Goal: Information Seeking & Learning: Learn about a topic

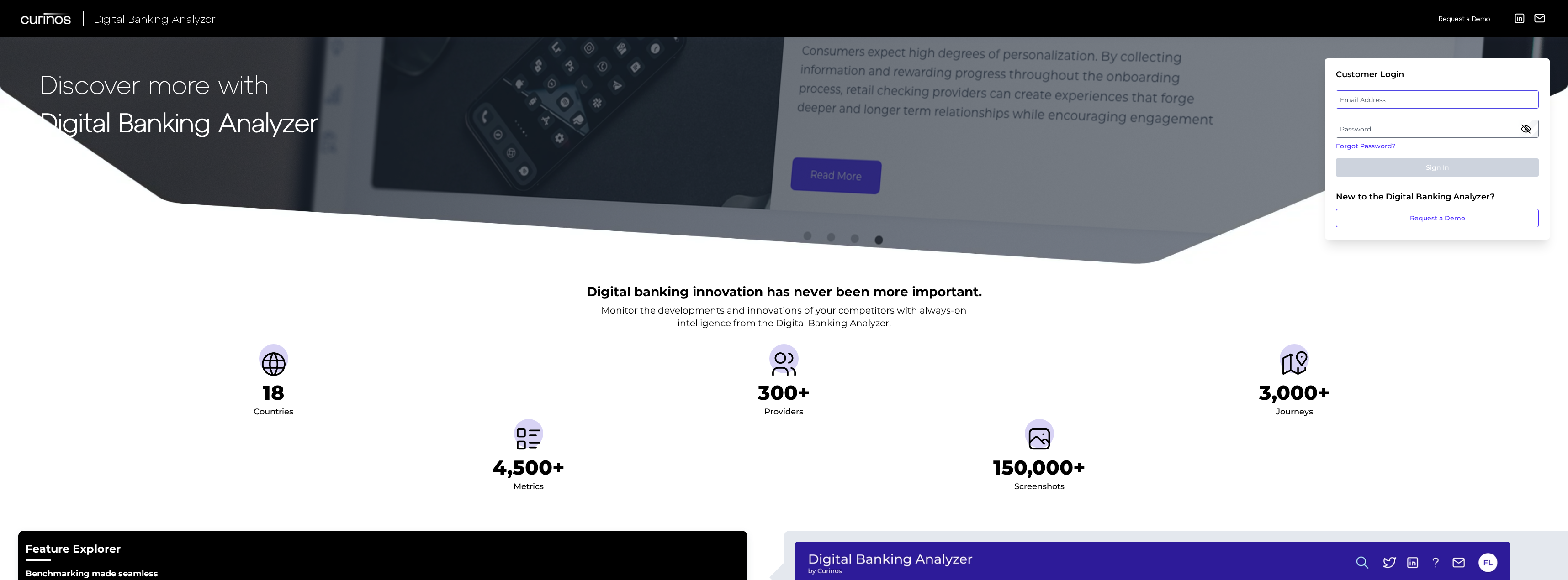
type input "[PERSON_NAME][EMAIL_ADDRESS][PERSON_NAME][DOMAIN_NAME]"
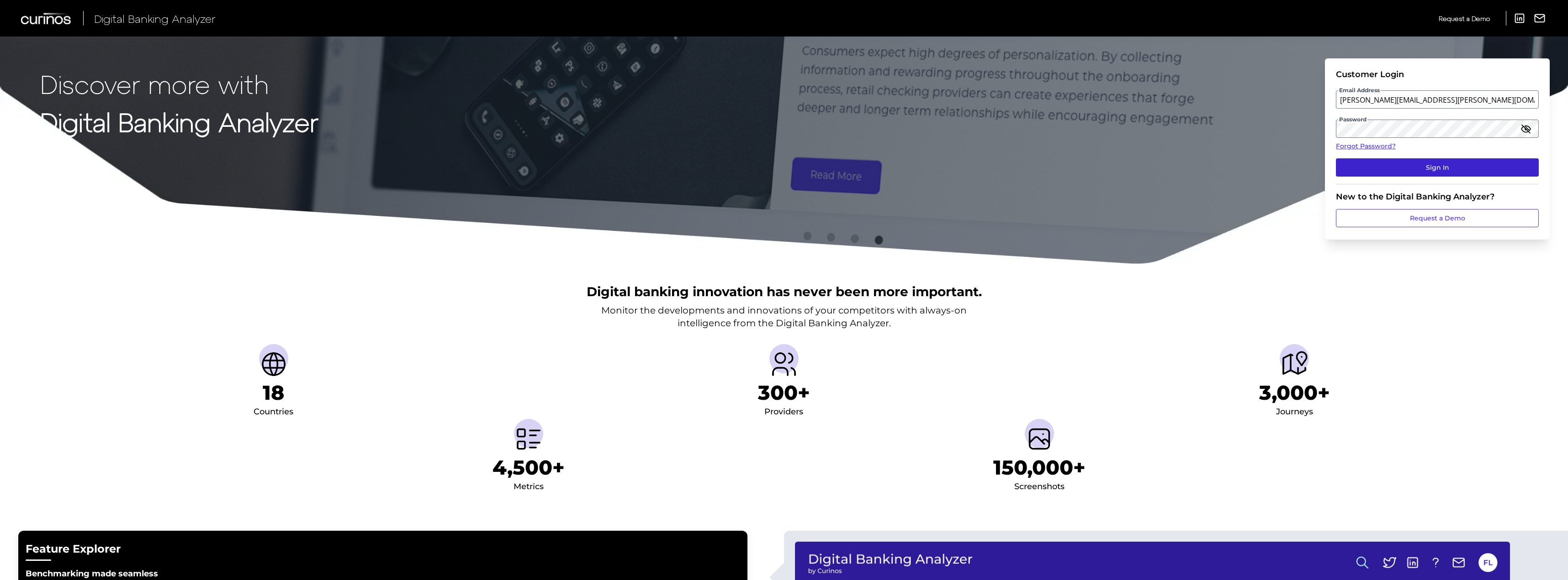
click at [1454, 170] on button "Sign In" at bounding box center [1437, 167] width 203 height 18
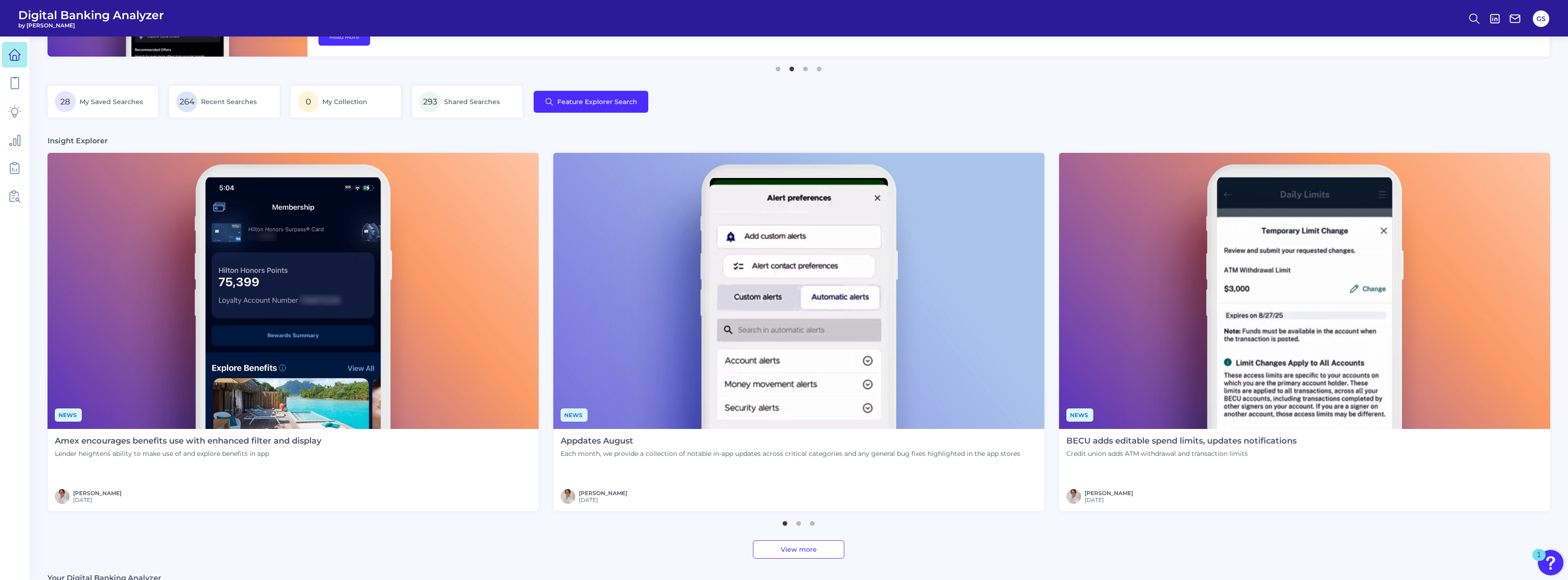
scroll to position [228, 0]
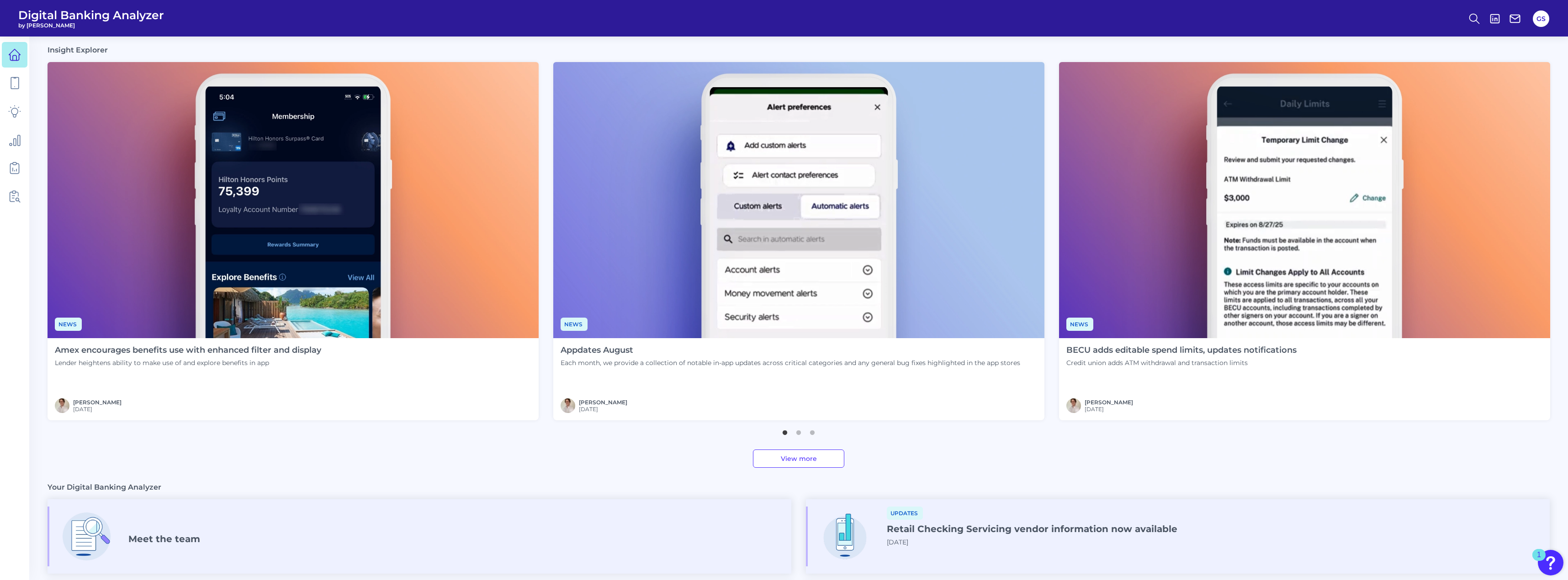
click at [776, 453] on link "View more" at bounding box center [798, 459] width 91 height 18
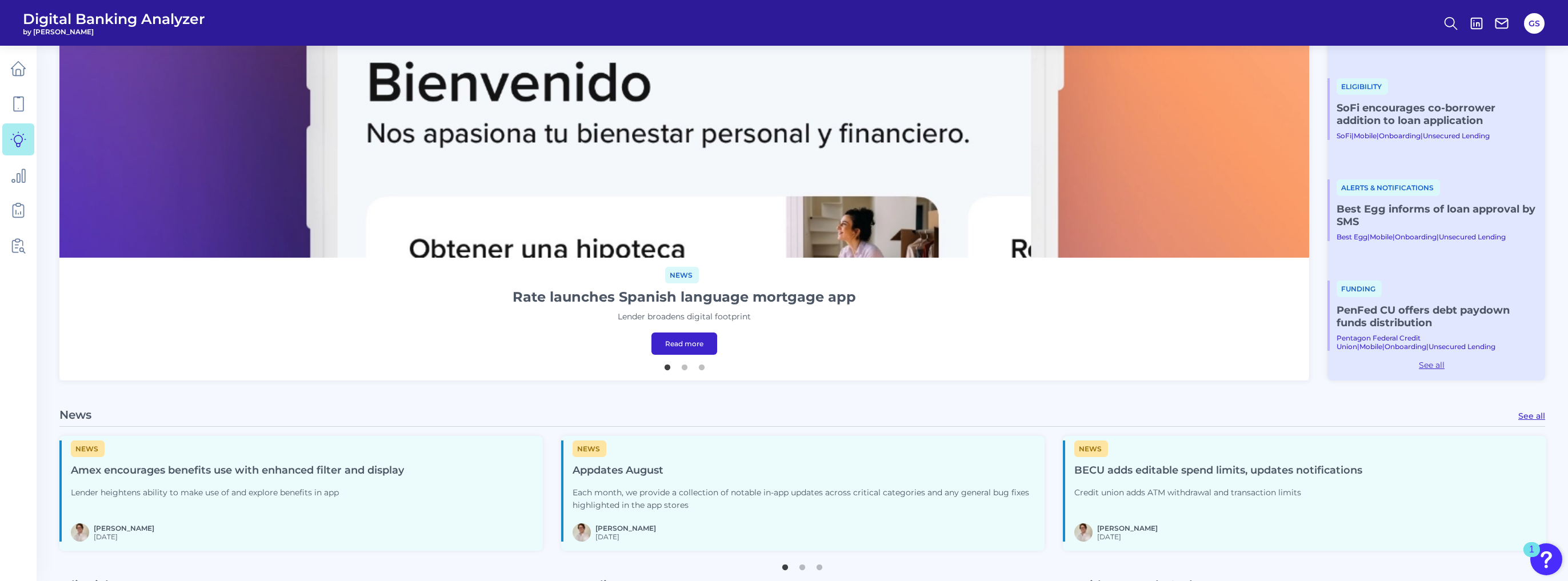
scroll to position [548, 0]
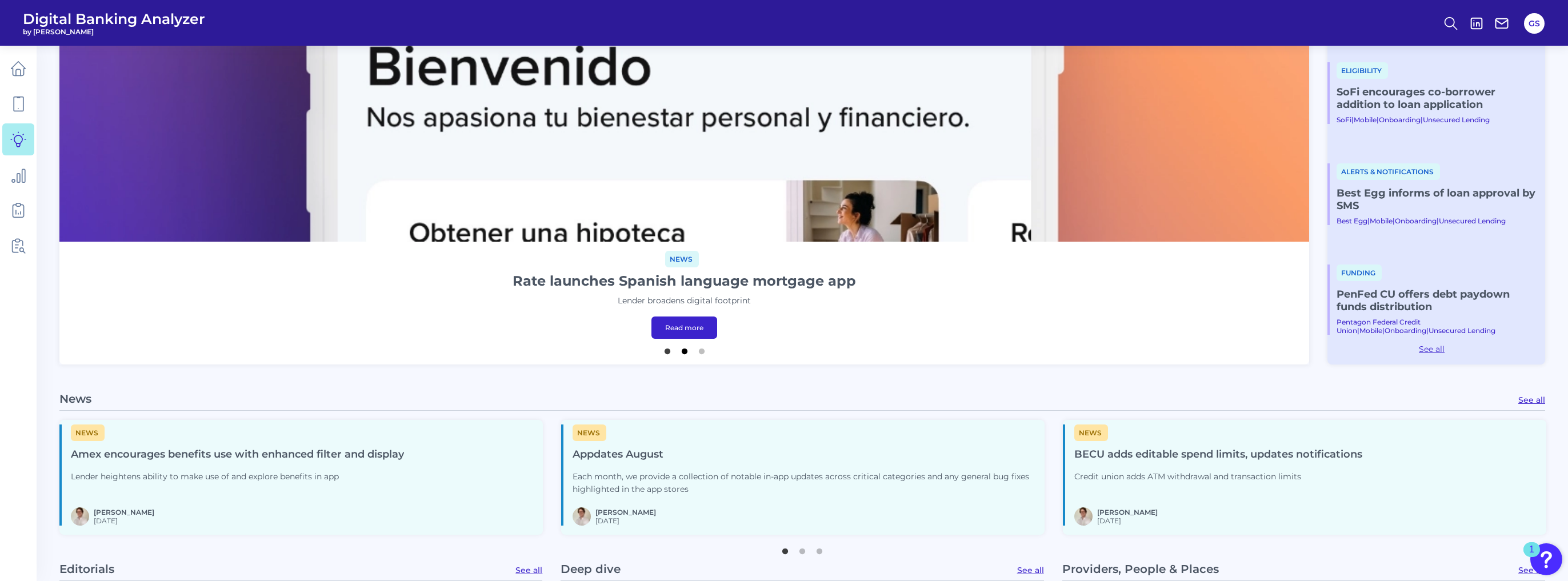
click at [681, 351] on button "2" at bounding box center [685, 348] width 12 height 12
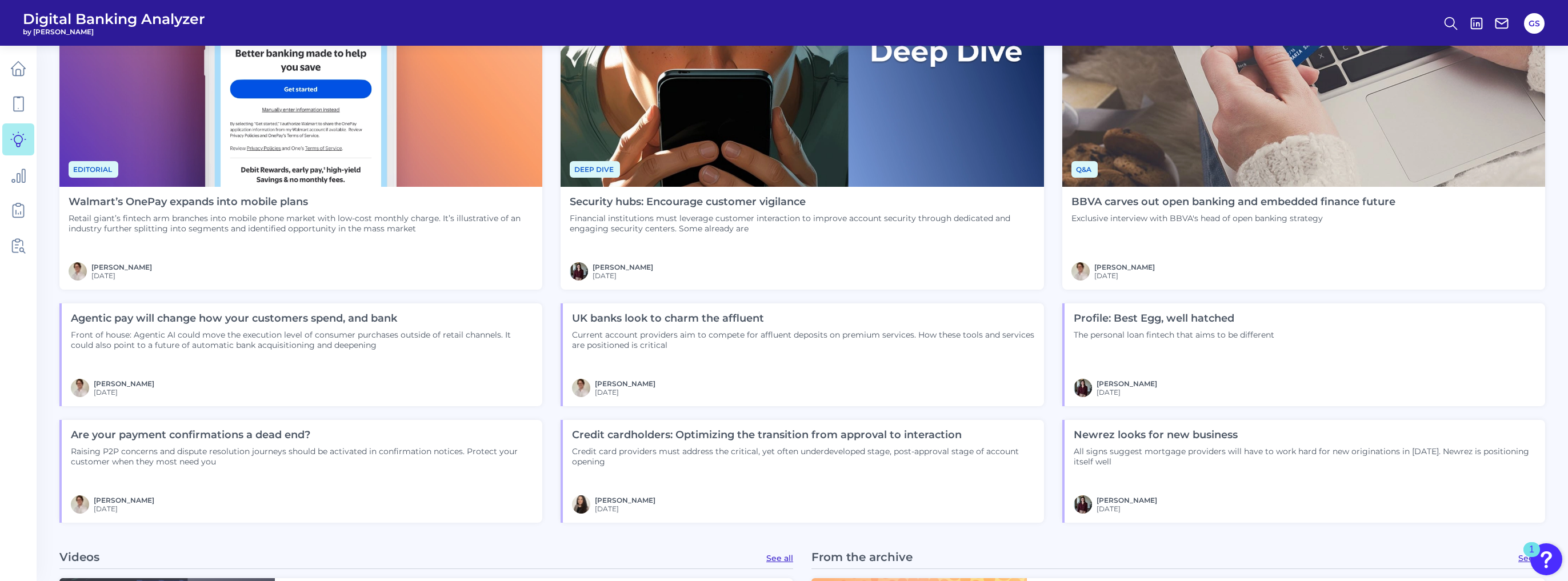
scroll to position [1334, 0]
